Goal: Task Accomplishment & Management: Manage account settings

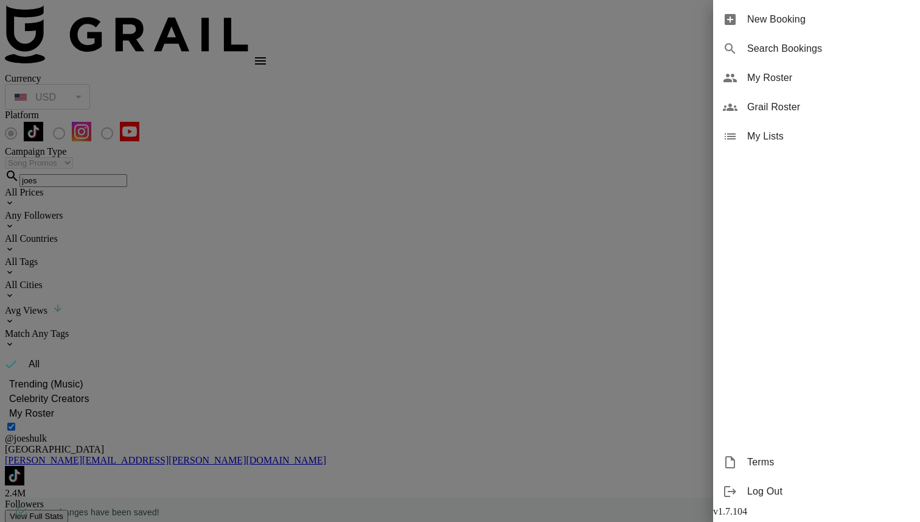
select select "Song"
click at [780, 78] on span "My Roster" at bounding box center [828, 78] width 163 height 15
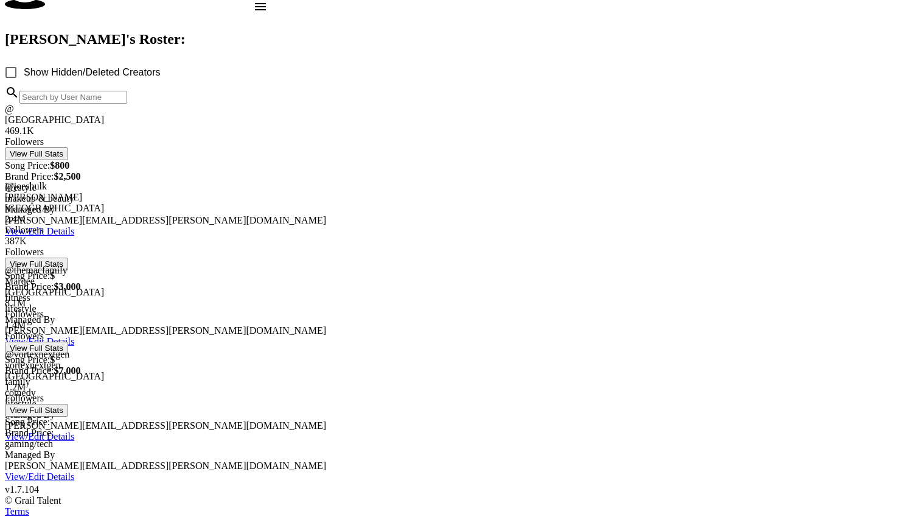
scroll to position [88, 0]
click at [74, 471] on link "View/Edit Details" at bounding box center [39, 476] width 69 height 10
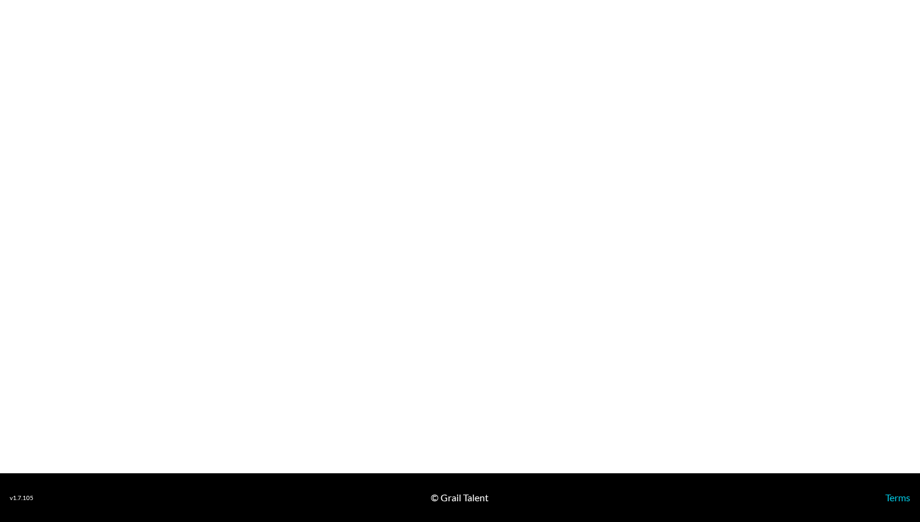
select select "USD"
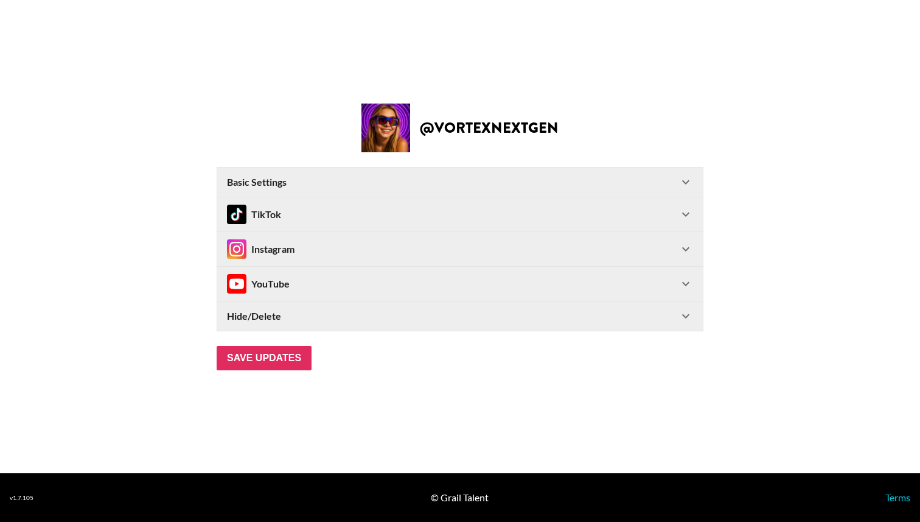
click at [302, 212] on div "TikTok" at bounding box center [453, 213] width 452 height 19
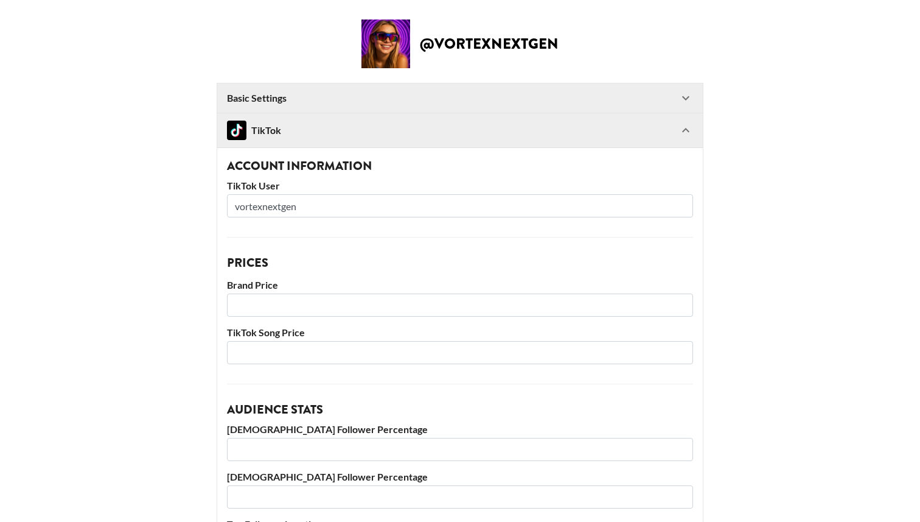
click at [302, 212] on input "vortexnextgen" at bounding box center [460, 205] width 466 height 23
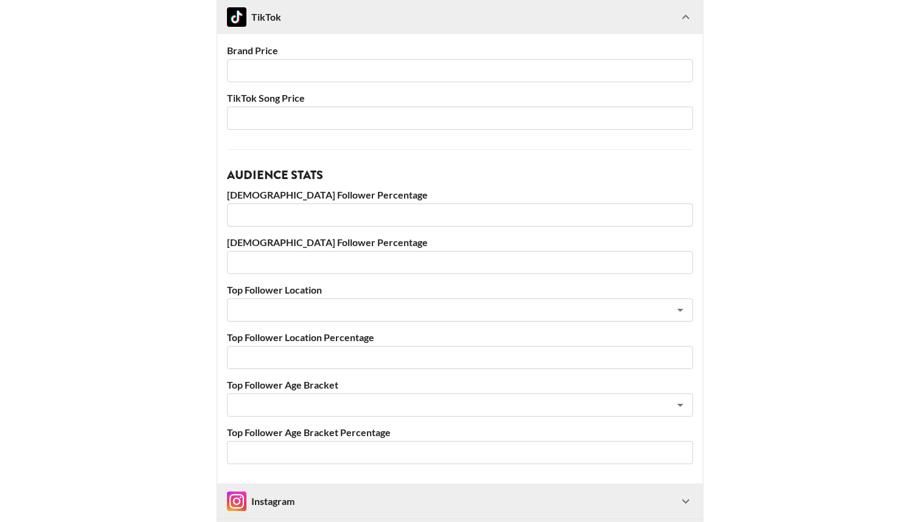
scroll to position [182, 0]
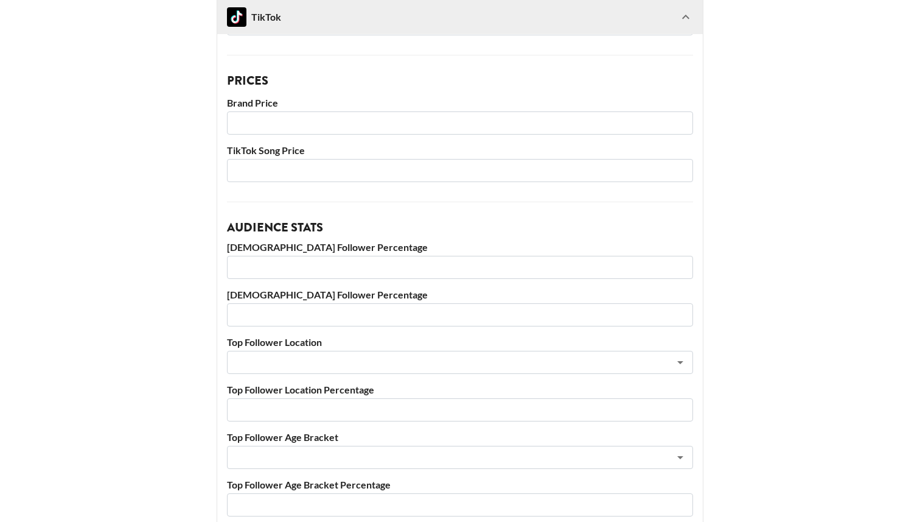
click at [307, 176] on input "number" at bounding box center [460, 170] width 466 height 23
click at [200, 281] on main "@ vortexnextgen Basic Settings Airtable ID: recas6YcO5d3IzLc4 Manager(s) george…" at bounding box center [460, 256] width 901 height 837
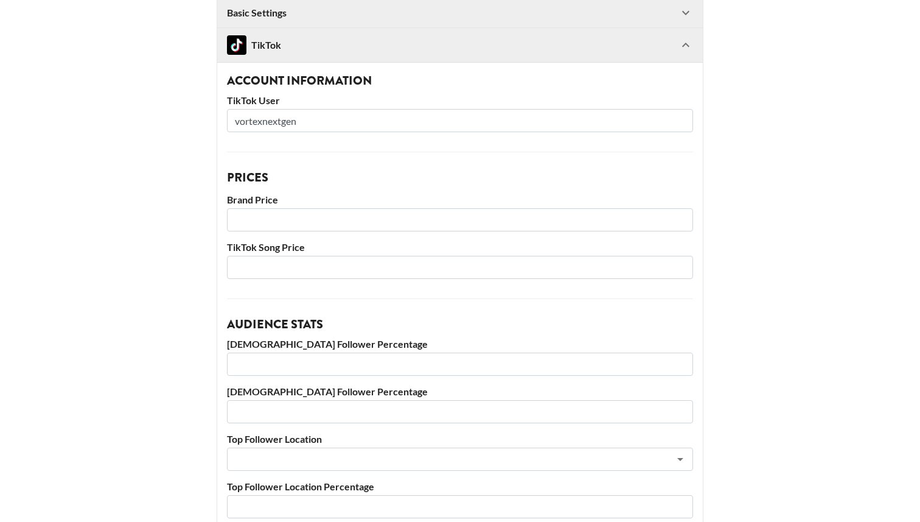
scroll to position [0, 0]
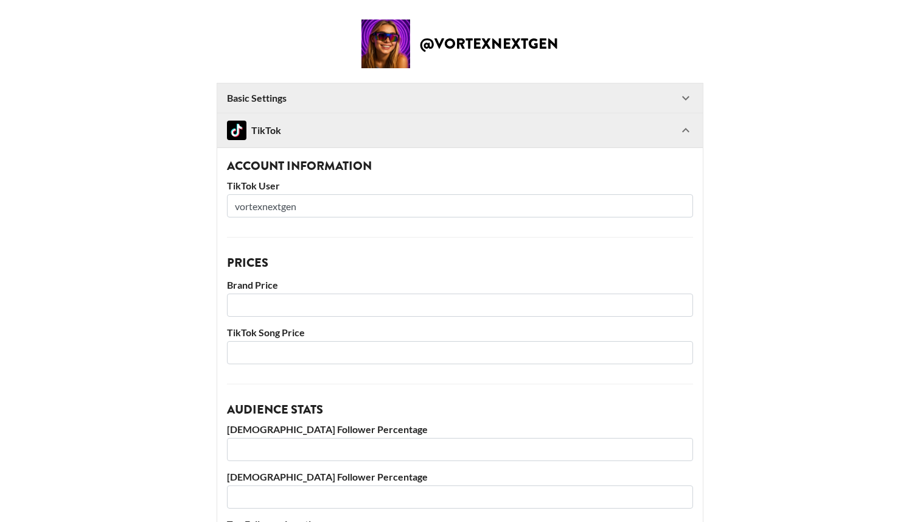
click at [254, 307] on input "number" at bounding box center [460, 304] width 466 height 23
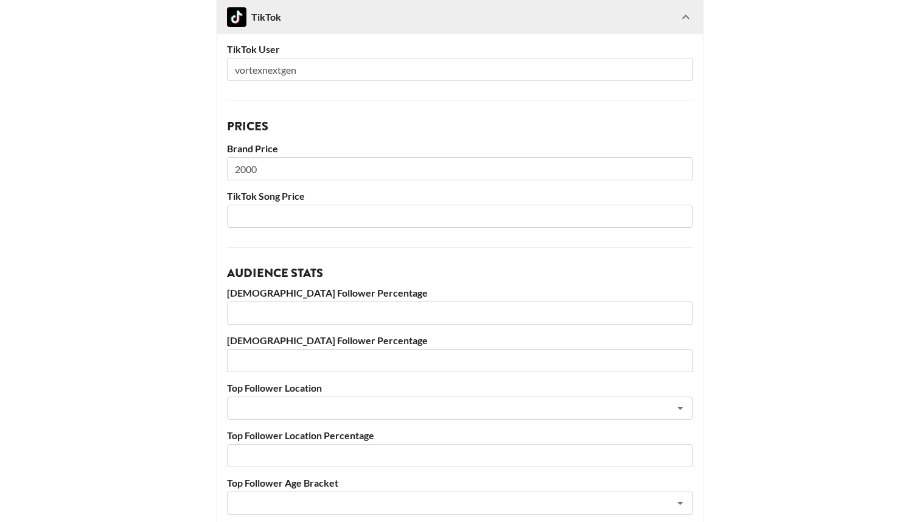
scroll to position [403, 0]
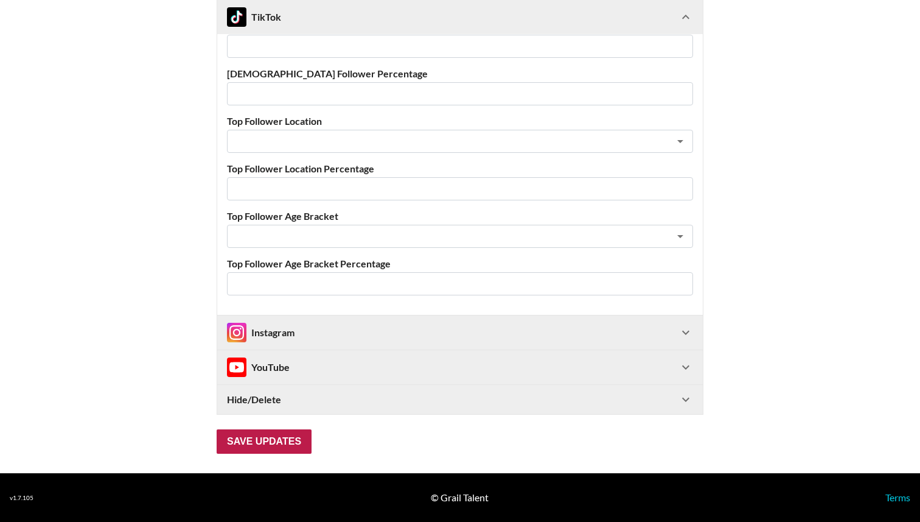
type input "2000"
click at [249, 433] on input "Save Updates" at bounding box center [264, 441] width 95 height 24
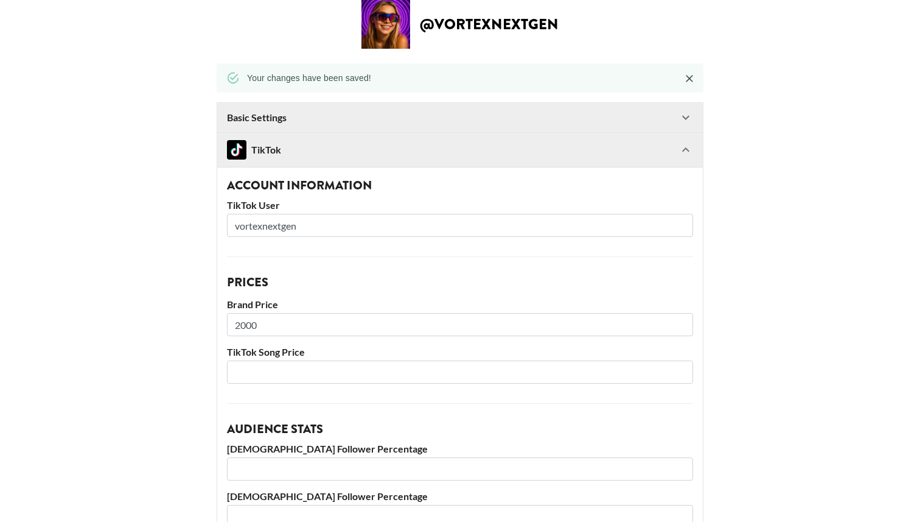
scroll to position [0, 0]
